Goal: Navigation & Orientation: Find specific page/section

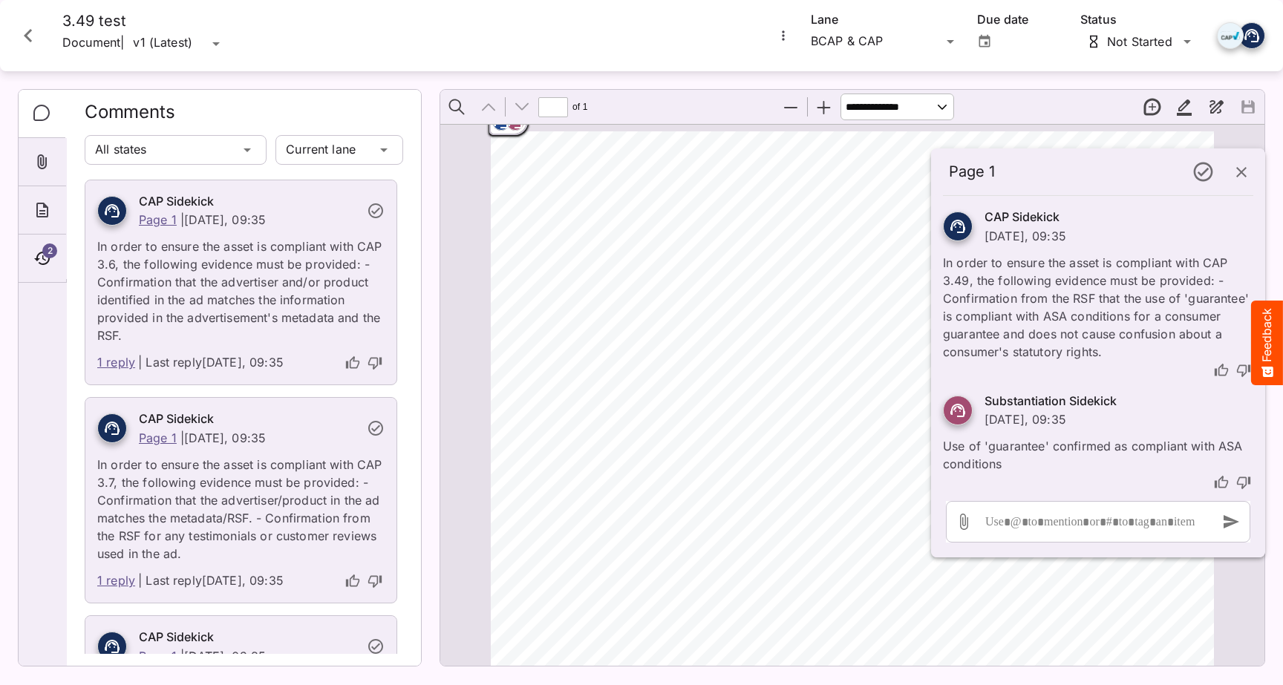
scroll to position [7, 0]
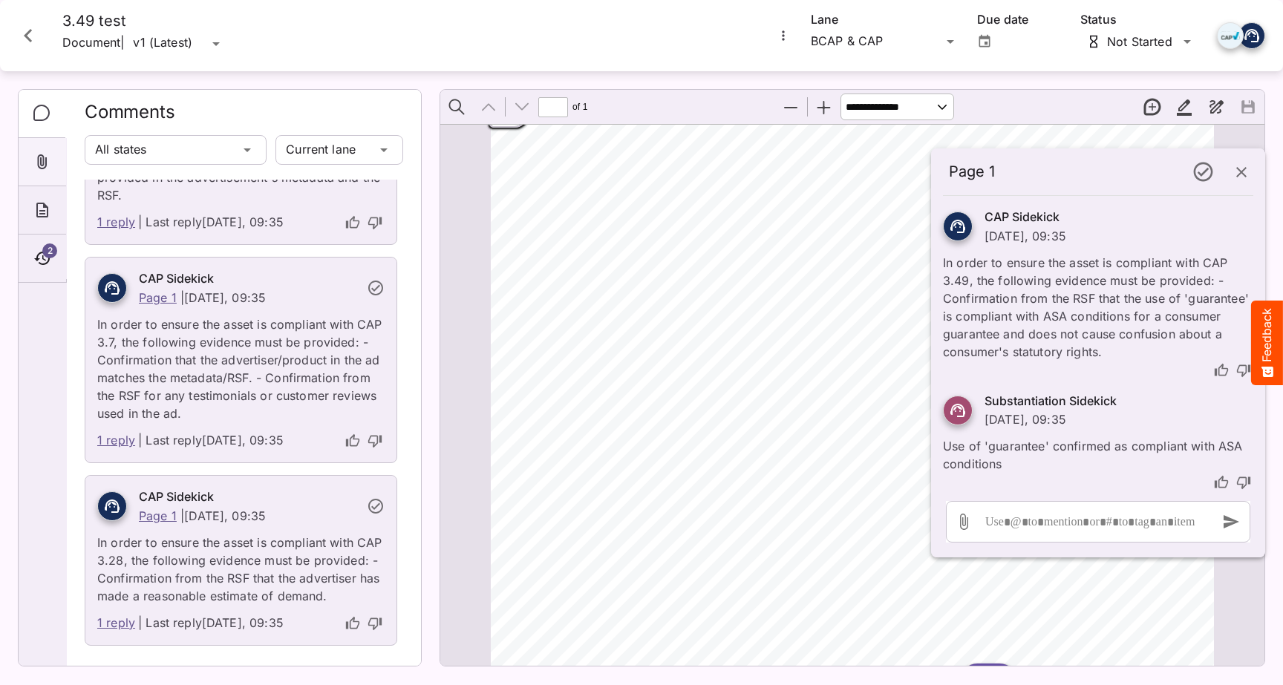
click at [34, 160] on icon "Attachments" at bounding box center [42, 162] width 18 height 18
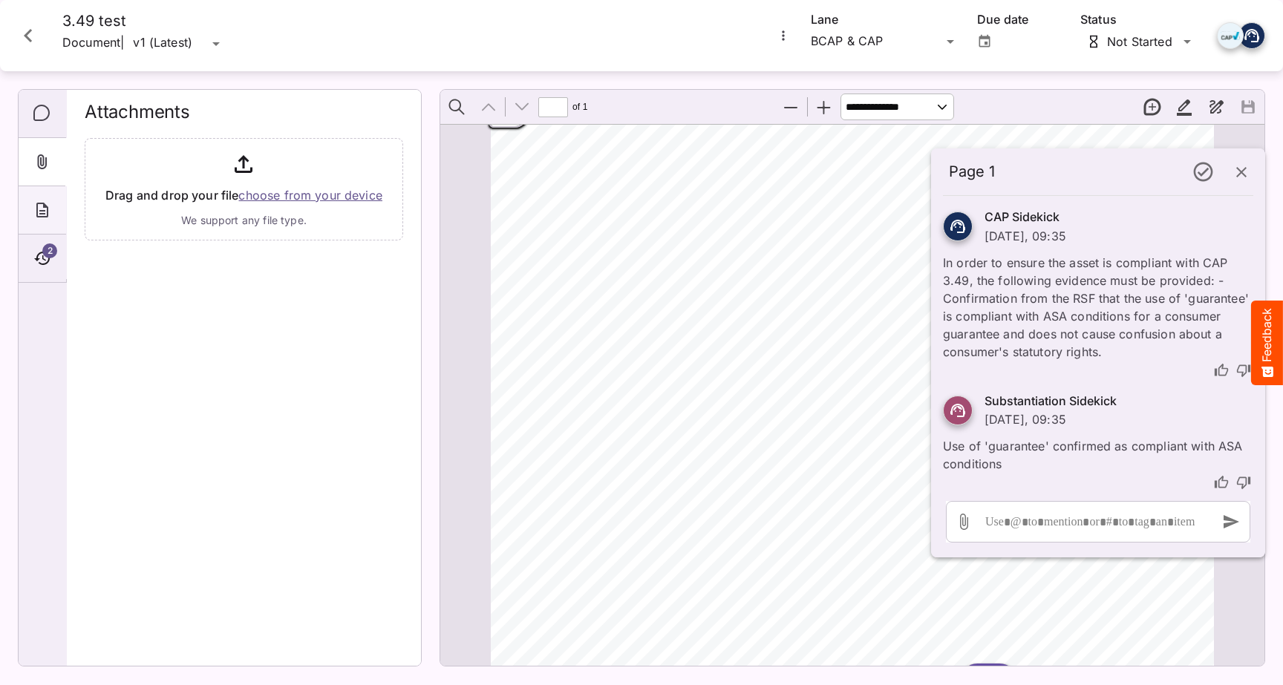
click at [50, 201] on icon "About" at bounding box center [42, 210] width 18 height 18
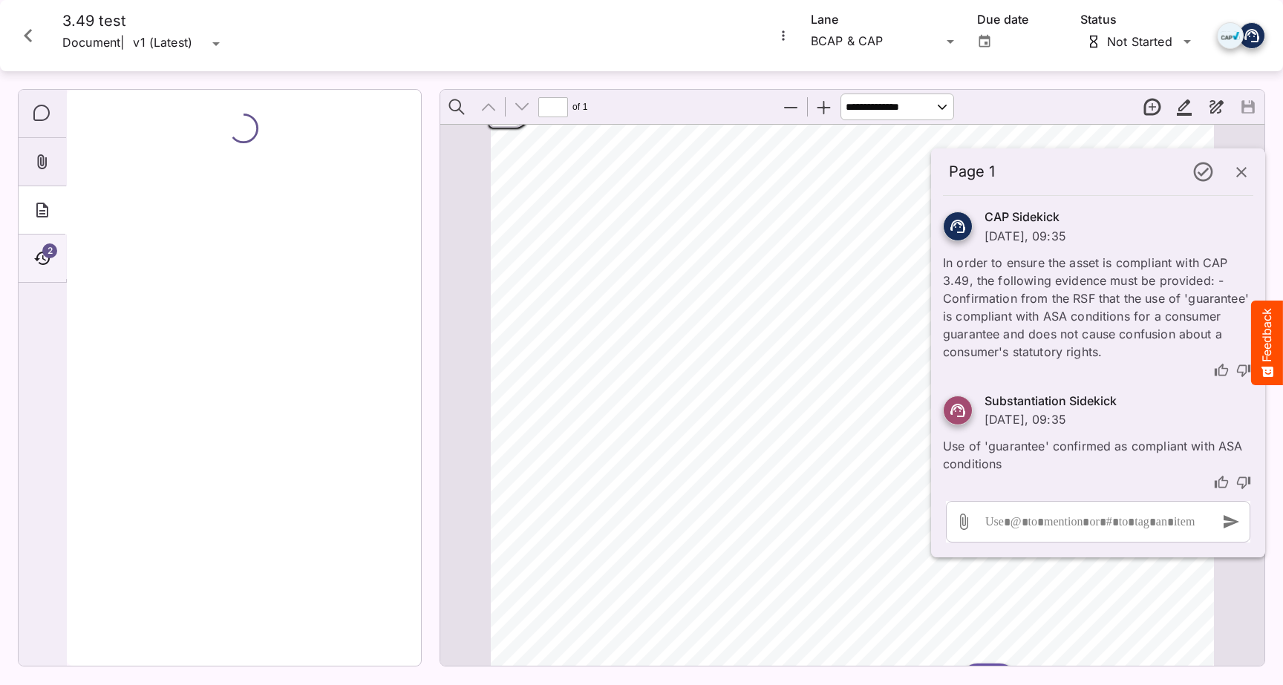
click at [50, 258] on span "2" at bounding box center [49, 250] width 15 height 15
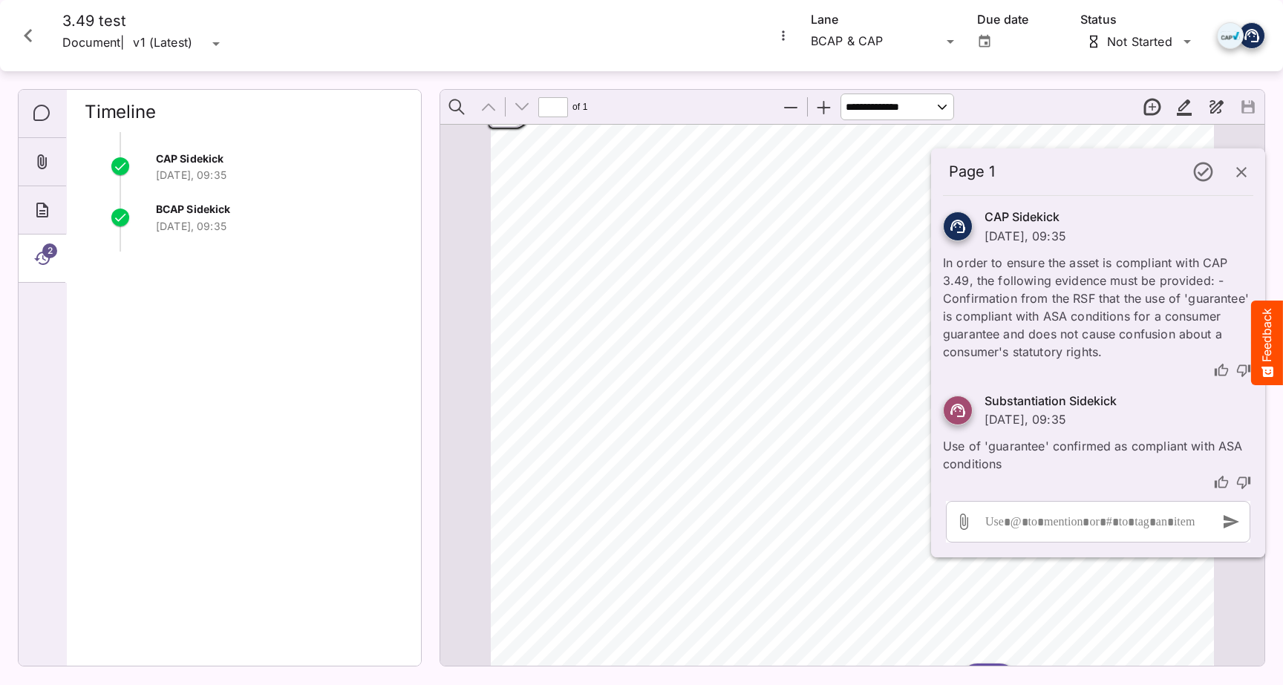
click at [40, 41] on icon "Close card" at bounding box center [28, 35] width 27 height 27
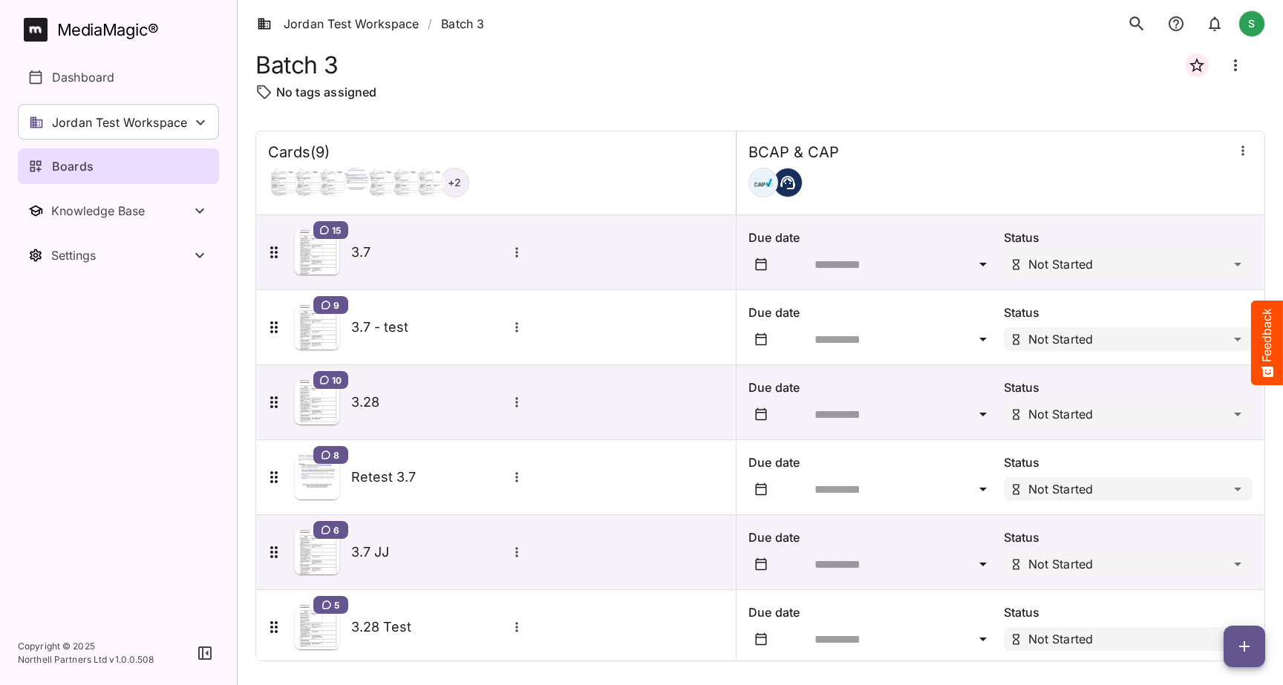
click at [134, 142] on div "MediaMagic ® Dashboard Jordan Test Workspace [PERSON_NAME] BasicSearchTestWorks…" at bounding box center [118, 145] width 201 height 255
click at [175, 124] on p "Jordan Test Workspace" at bounding box center [119, 123] width 135 height 18
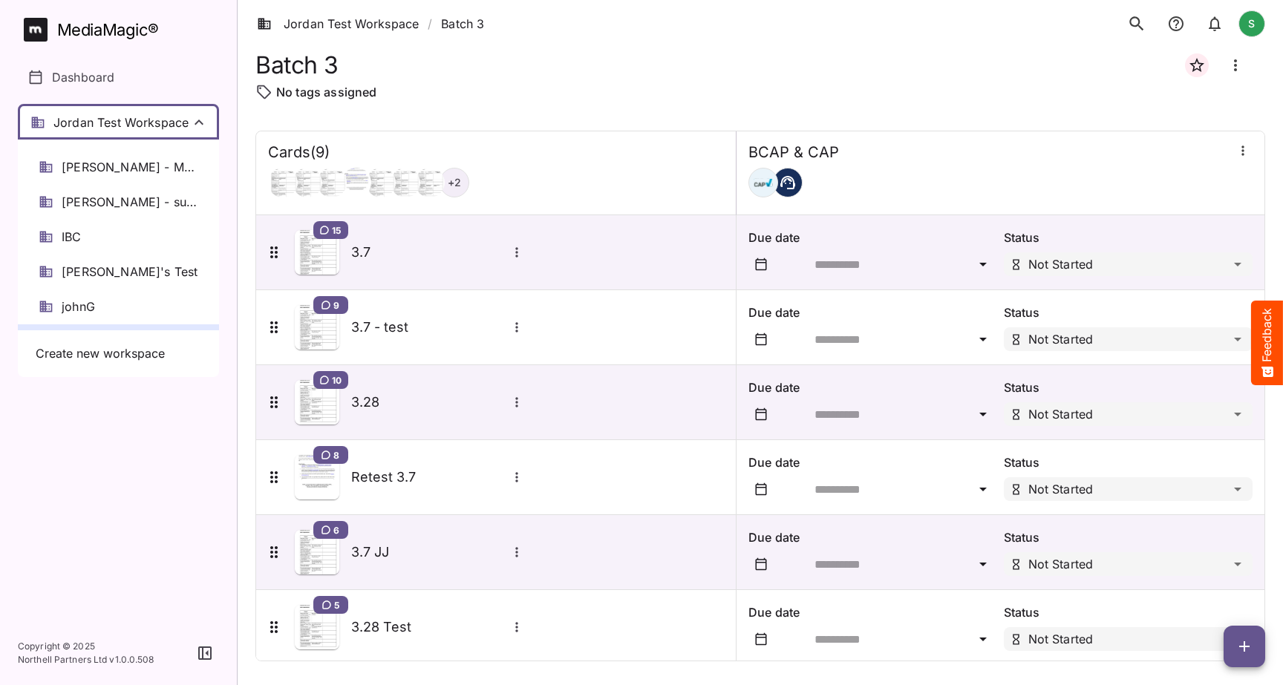
scroll to position [209, 0]
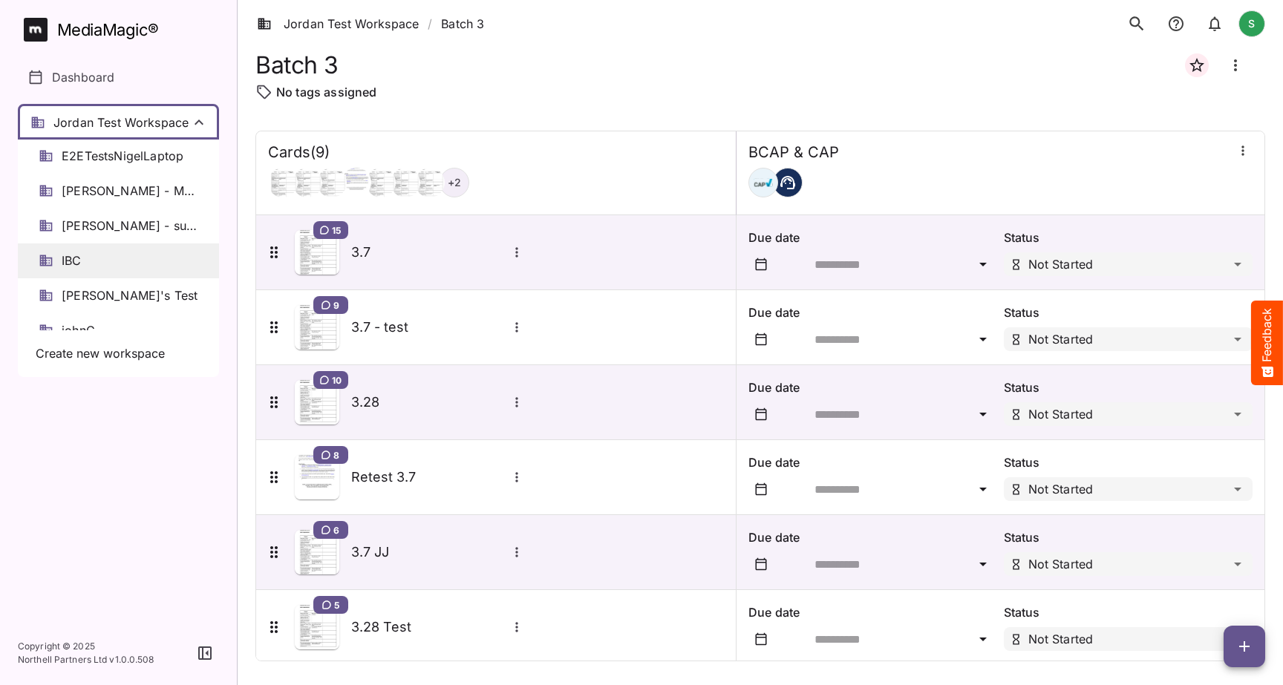
click at [89, 255] on div "IBC" at bounding box center [118, 260] width 201 height 35
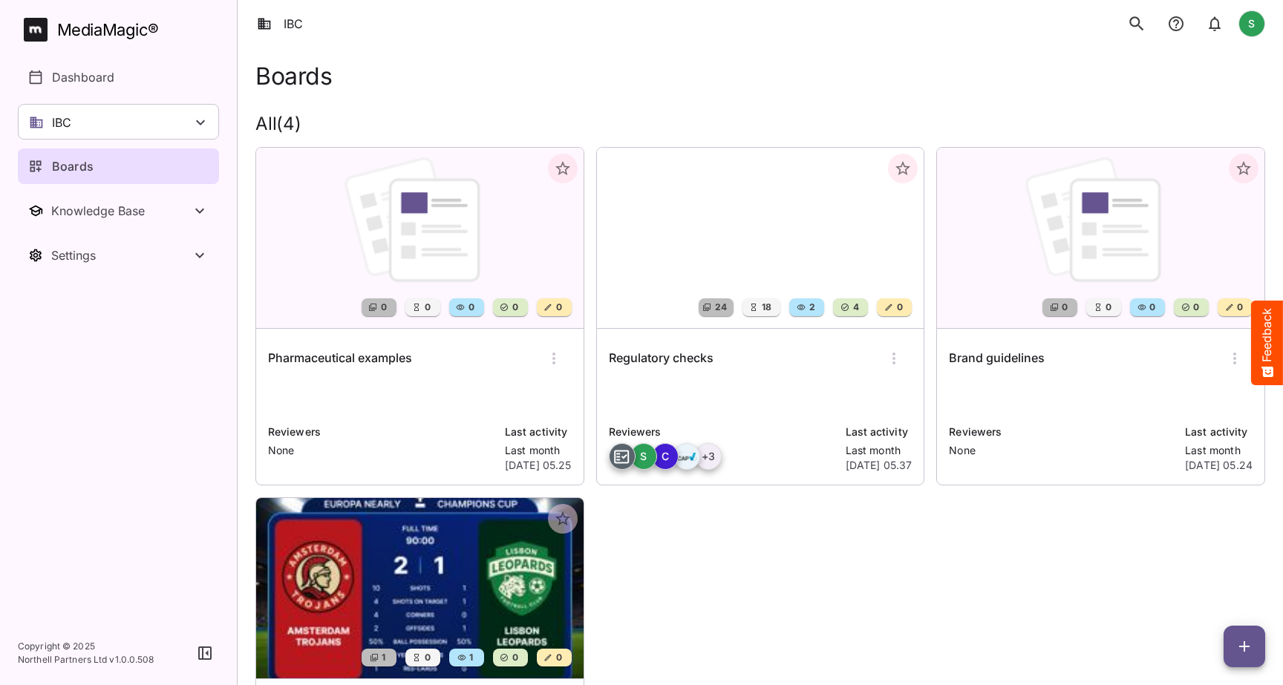
click at [734, 222] on img at bounding box center [760, 238] width 327 height 180
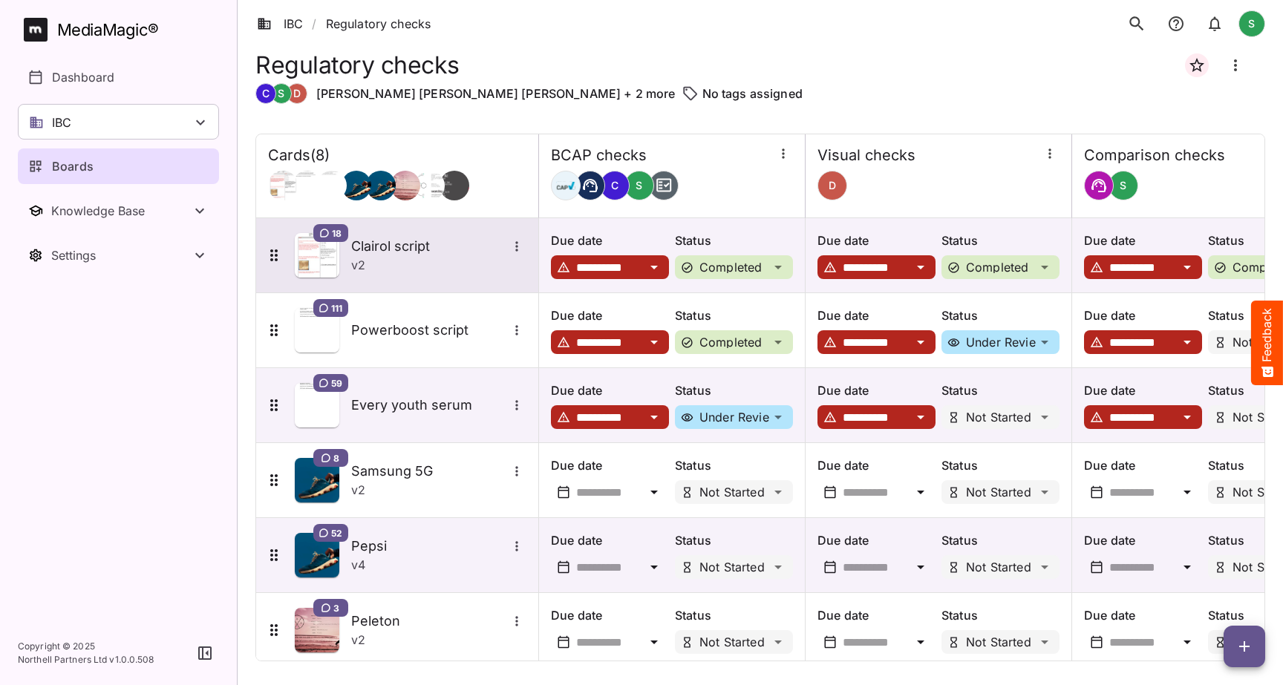
click at [435, 240] on h5 "Clairol script" at bounding box center [429, 247] width 156 height 18
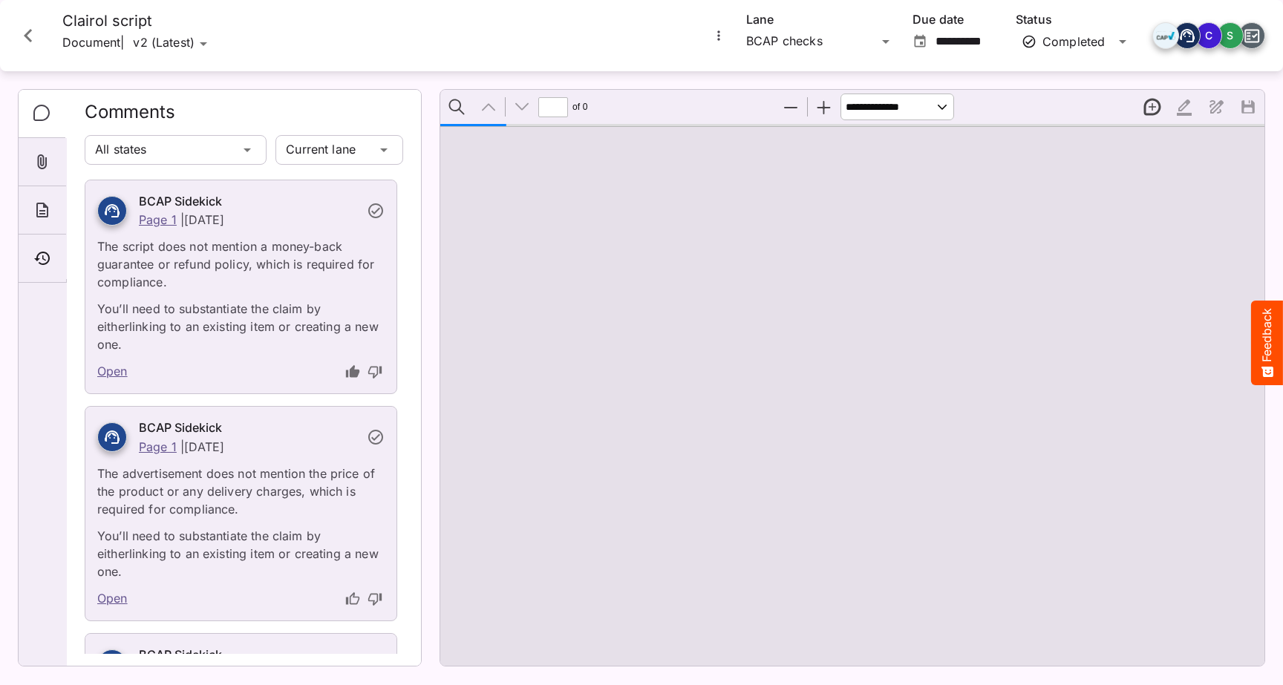
type input "*"
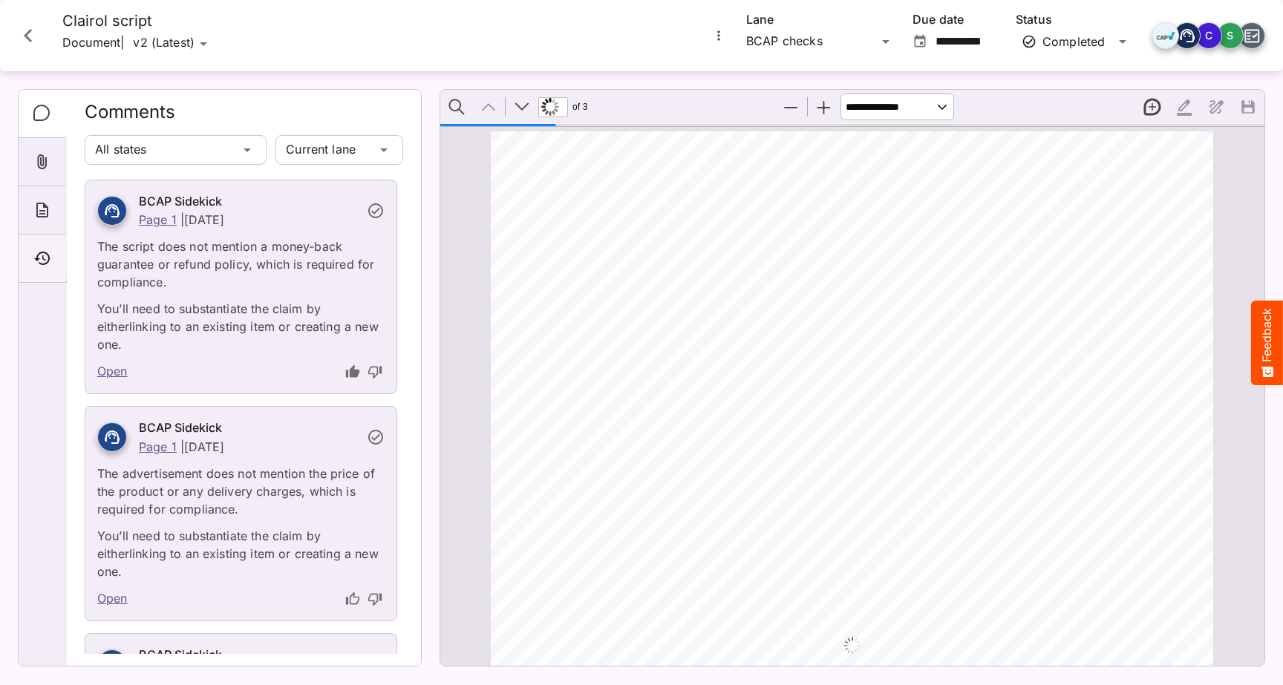
scroll to position [7, 0]
click at [39, 258] on icon "Timeline" at bounding box center [42, 258] width 18 height 18
